Goal: Navigation & Orientation: Go to known website

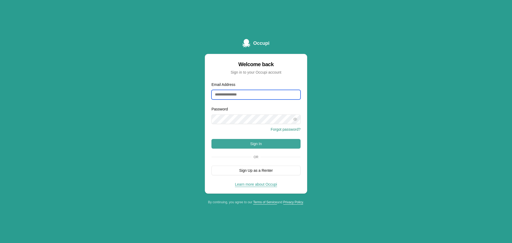
type input "**********"
click at [265, 139] on button "Sign In" at bounding box center [256, 144] width 89 height 10
